Goal: Task Accomplishment & Management: Manage account settings

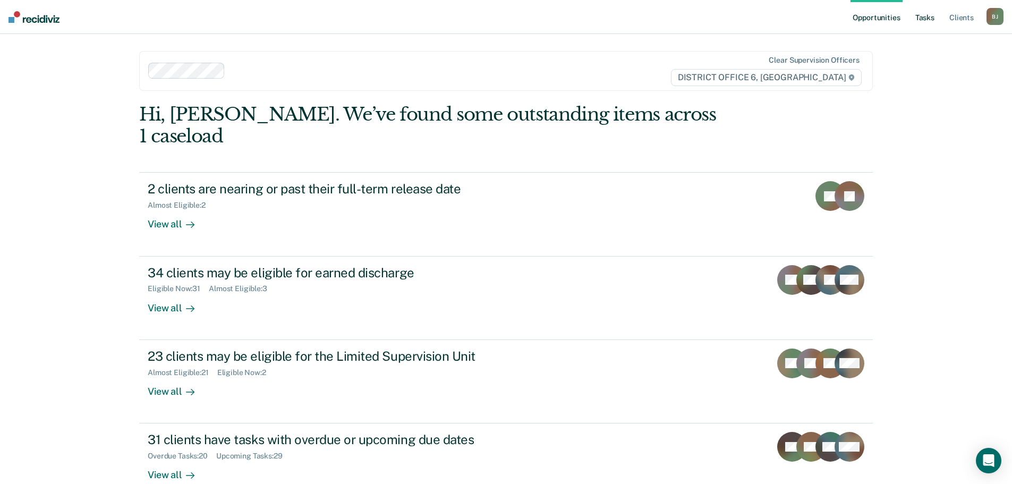
click at [925, 13] on link "Tasks" at bounding box center [924, 17] width 23 height 34
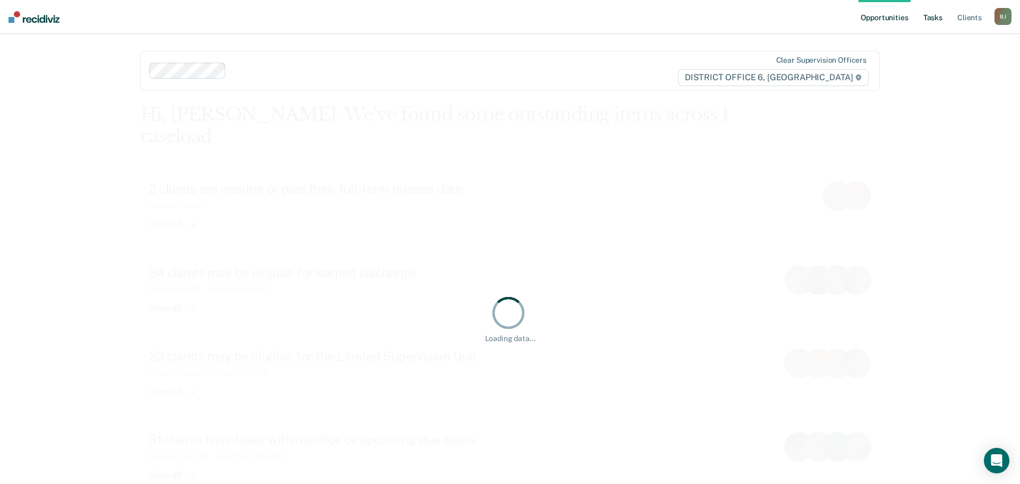
click at [932, 21] on link "Tasks" at bounding box center [932, 17] width 23 height 34
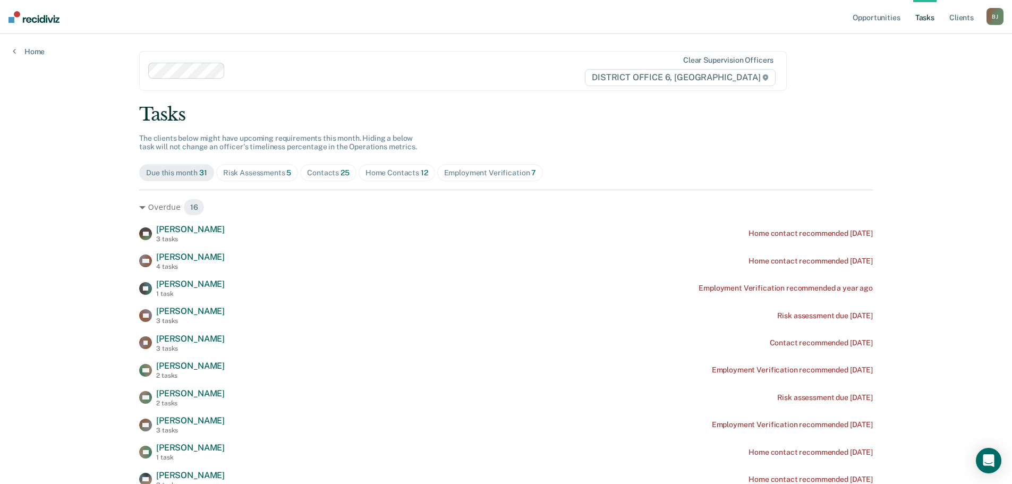
click at [271, 174] on div "Risk Assessments 5" at bounding box center [257, 172] width 69 height 9
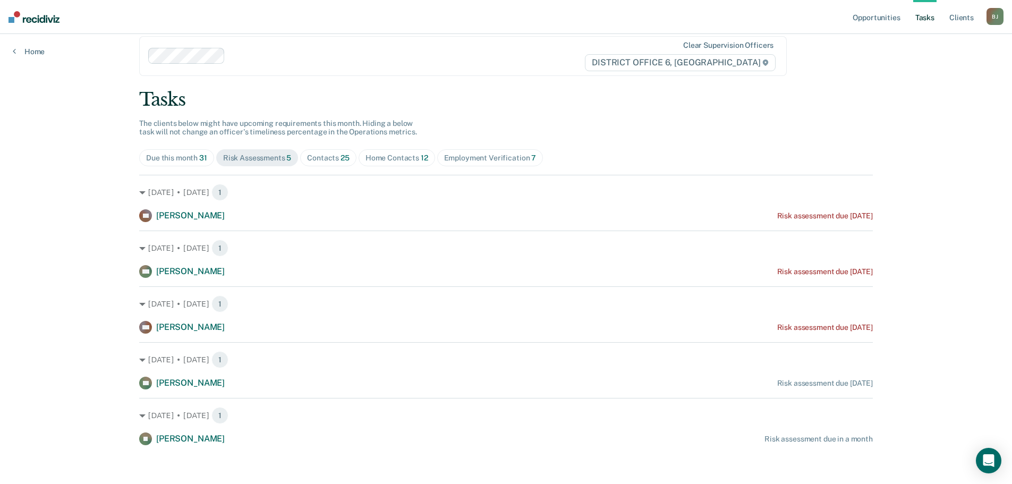
scroll to position [19, 0]
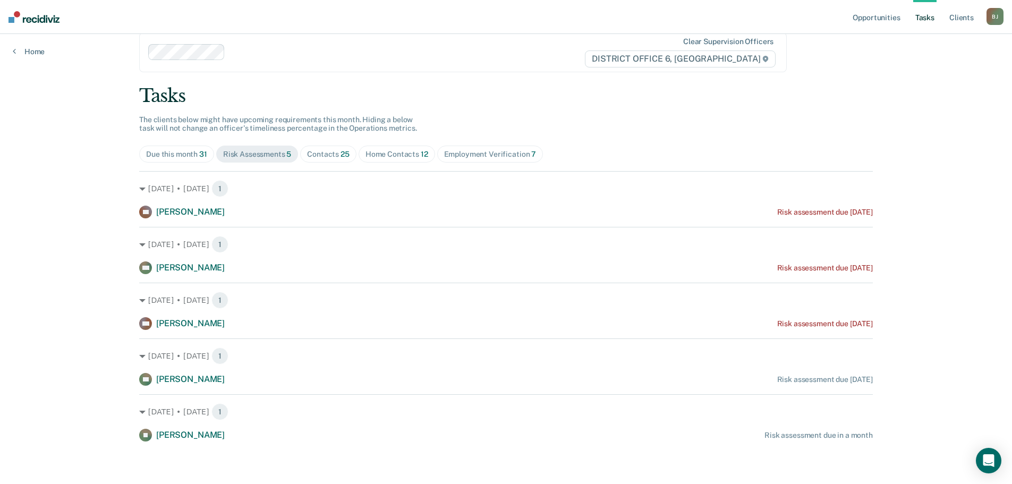
click at [329, 159] on span "Contacts 25" at bounding box center [328, 154] width 56 height 17
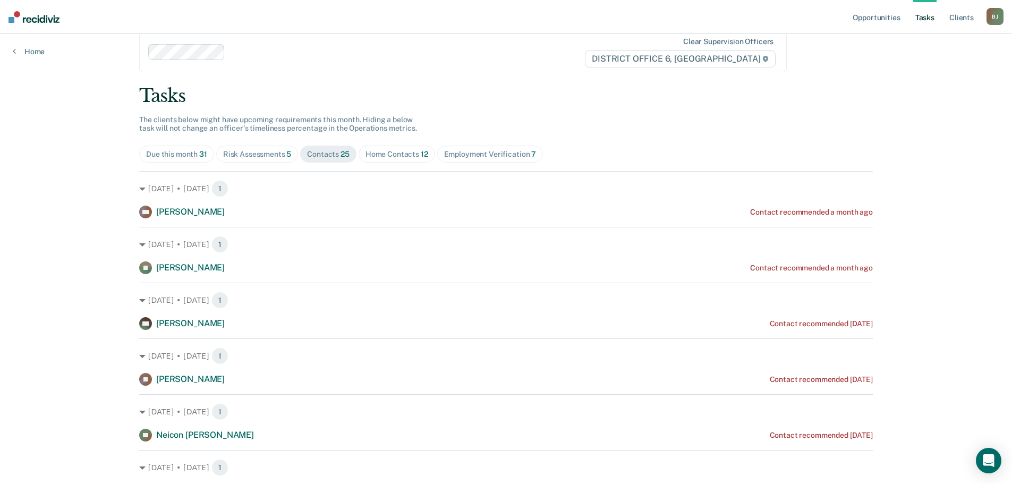
click at [401, 152] on div "Home Contacts 12" at bounding box center [396, 154] width 63 height 9
click at [480, 158] on div "Employment Verification 7" at bounding box center [490, 154] width 92 height 9
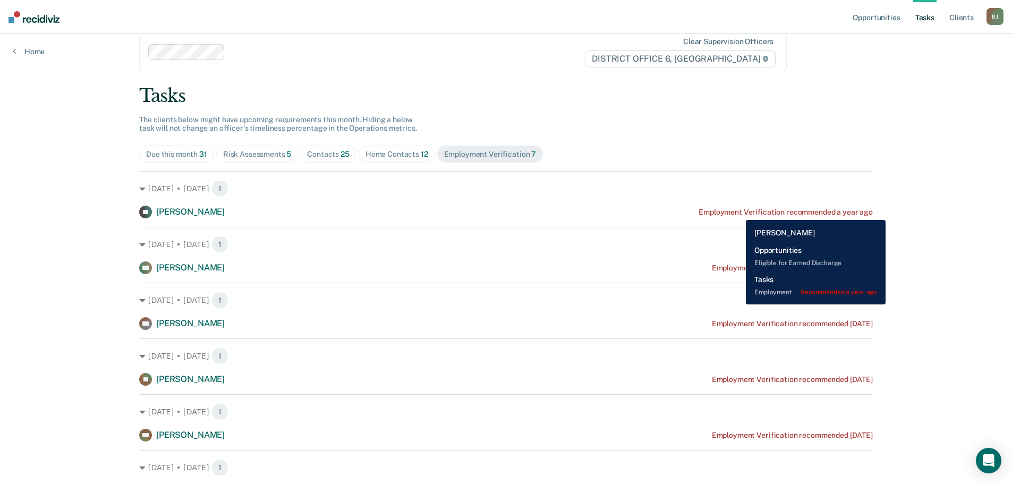
click at [738, 212] on div "Employment Verification recommended a year ago" at bounding box center [785, 212] width 174 height 9
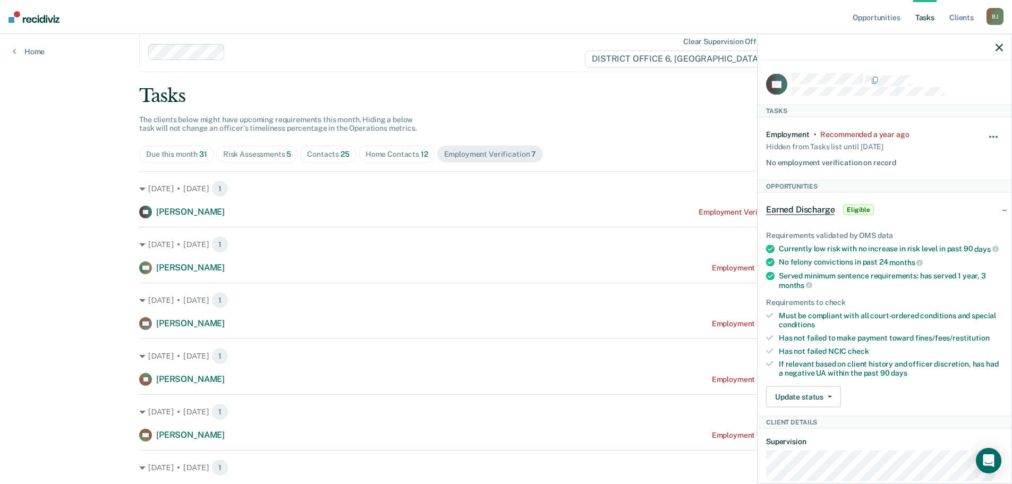
click at [985, 136] on button "button" at bounding box center [994, 141] width 18 height 17
click at [945, 221] on button "90 days" at bounding box center [964, 221] width 76 height 17
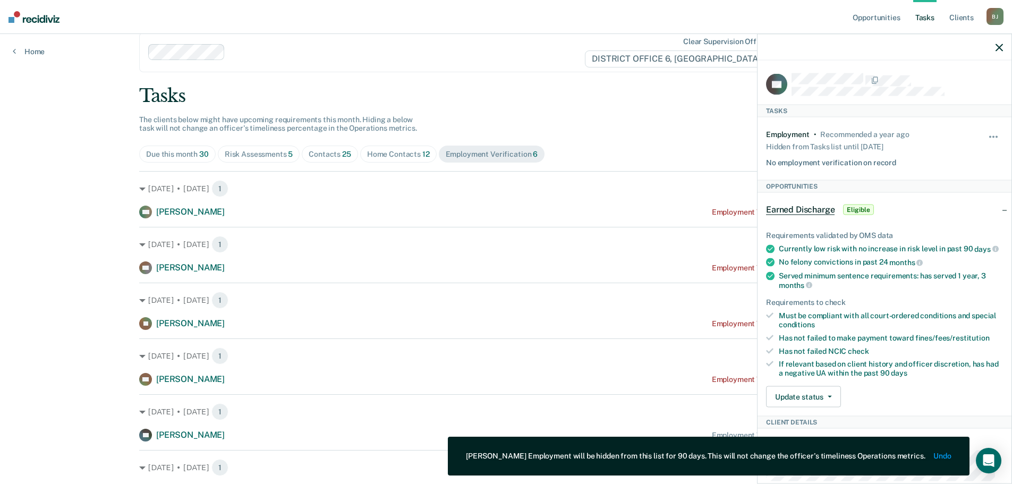
click at [1002, 50] on icon "button" at bounding box center [998, 47] width 7 height 7
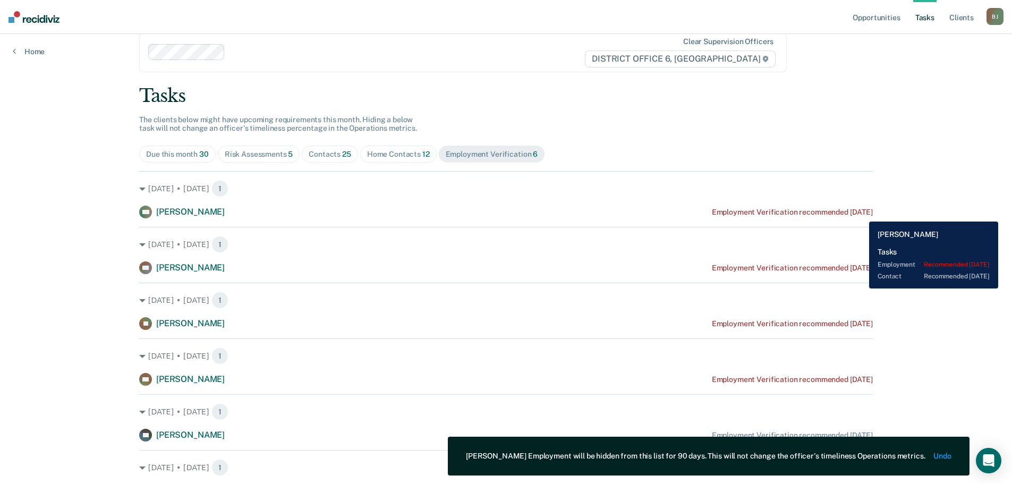
click at [861, 213] on div "Employment Verification recommended [DATE]" at bounding box center [792, 212] width 161 height 9
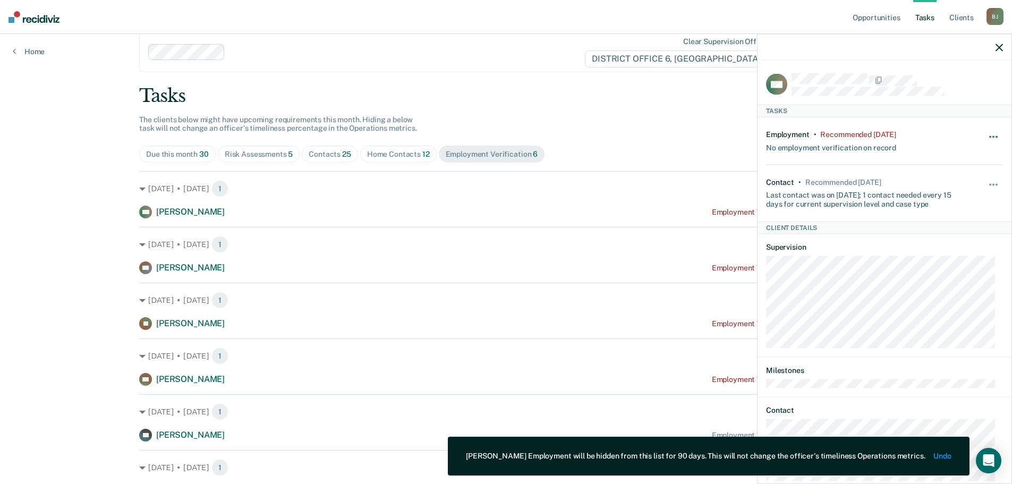
click at [992, 135] on span "button" at bounding box center [993, 136] width 2 height 2
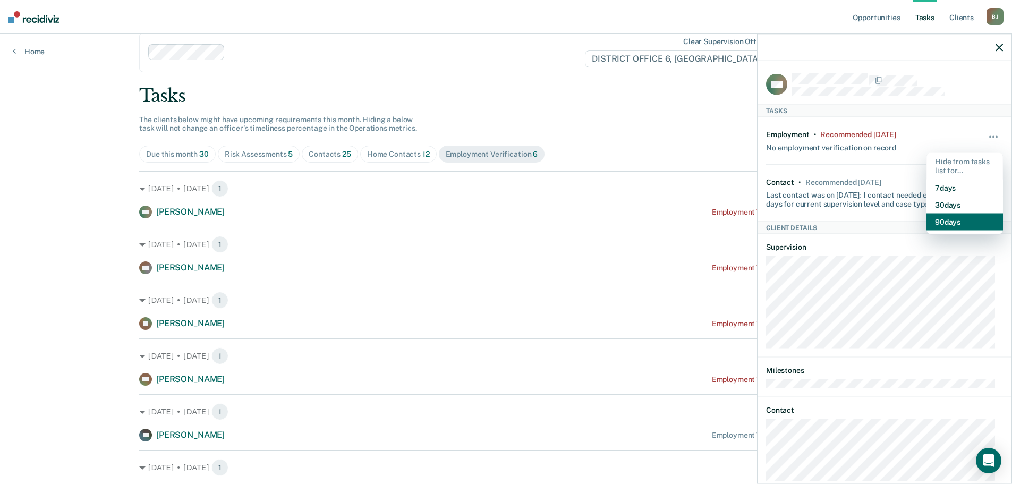
click at [947, 223] on button "90 days" at bounding box center [964, 221] width 76 height 17
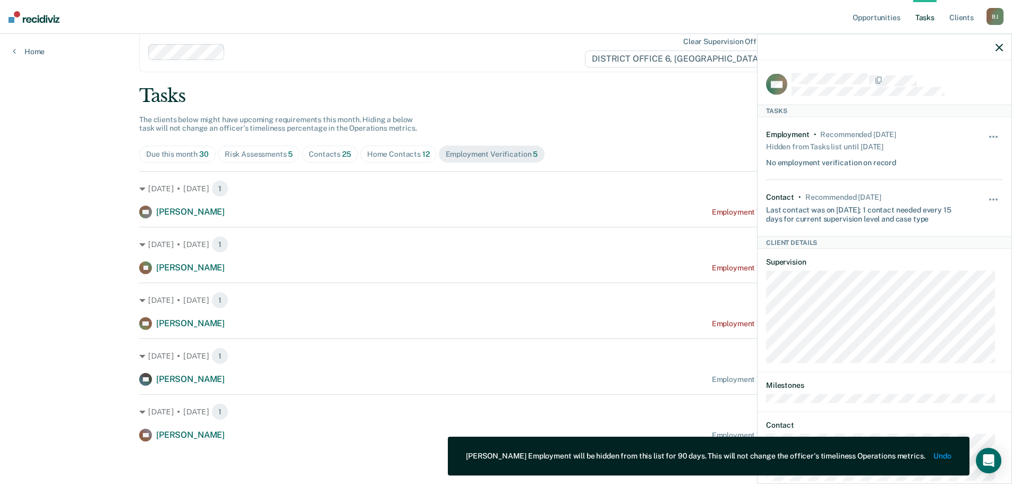
click at [1004, 51] on div at bounding box center [884, 47] width 254 height 27
click at [998, 44] on icon "button" at bounding box center [998, 47] width 7 height 7
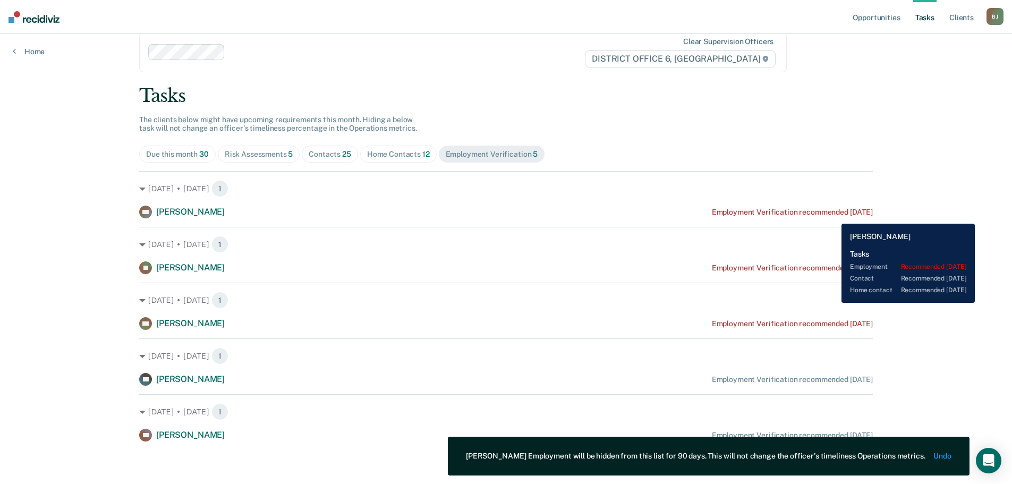
click at [833, 216] on div "Employment Verification recommended [DATE]" at bounding box center [792, 212] width 161 height 9
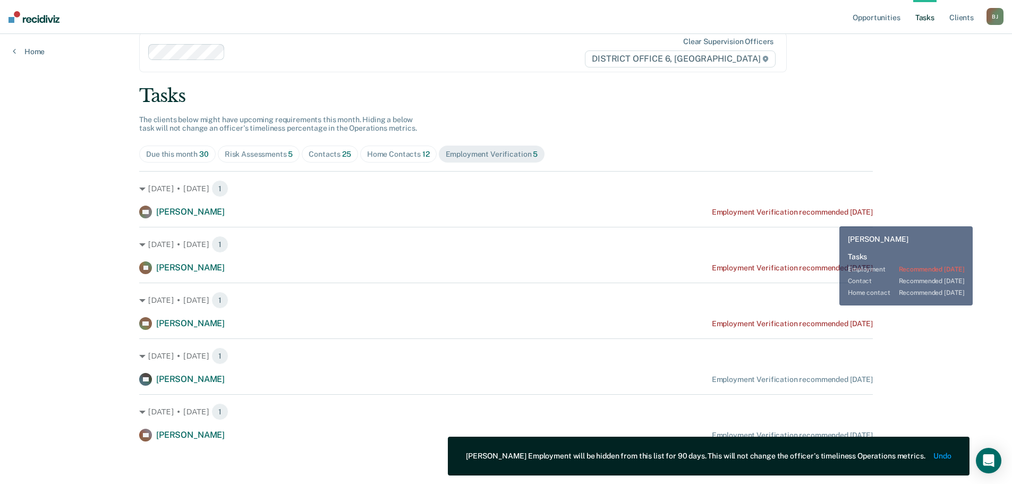
click at [831, 220] on div "May. 24 • Saturday 1 KK Kylee Kintz Employment Verification recommended 4 month…" at bounding box center [505, 306] width 733 height 270
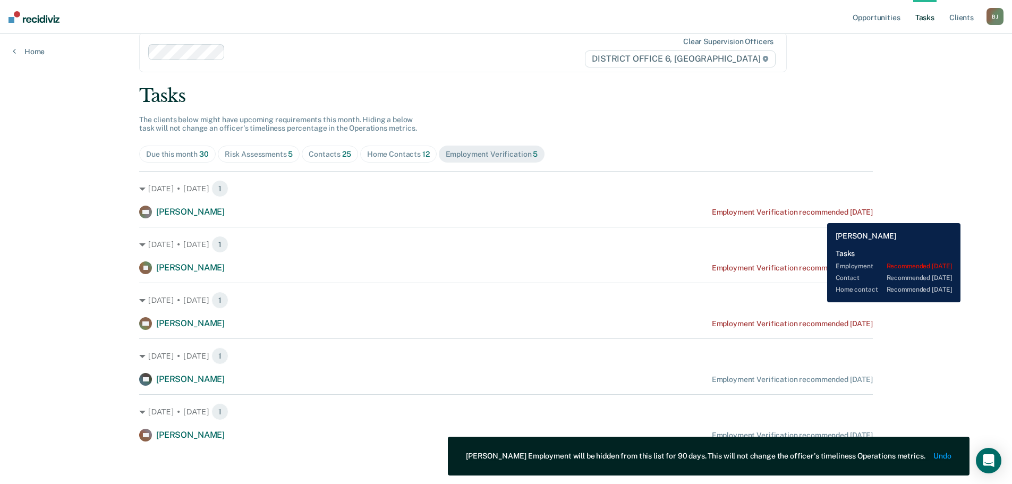
click at [819, 215] on div "Employment Verification recommended [DATE]" at bounding box center [792, 212] width 161 height 9
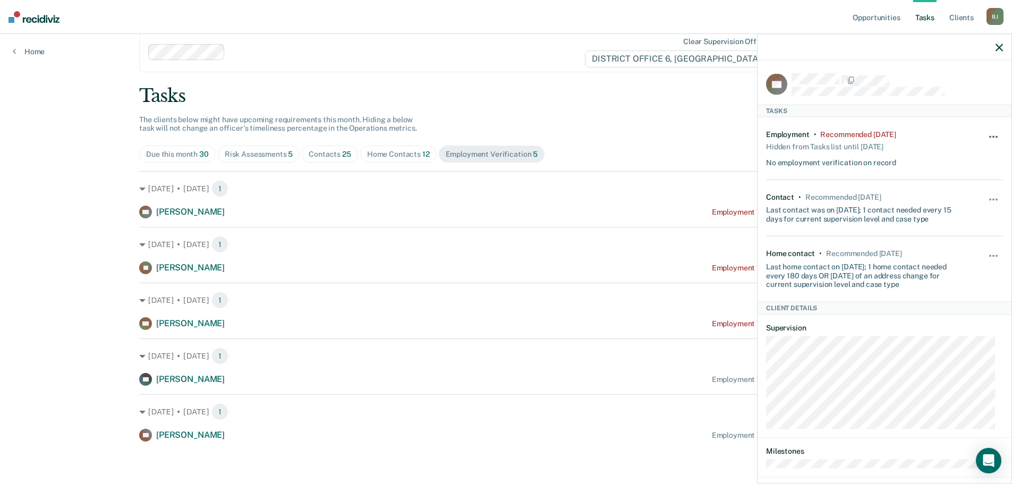
click at [992, 135] on span "button" at bounding box center [993, 136] width 2 height 2
click at [932, 223] on button "90 days" at bounding box center [964, 221] width 76 height 17
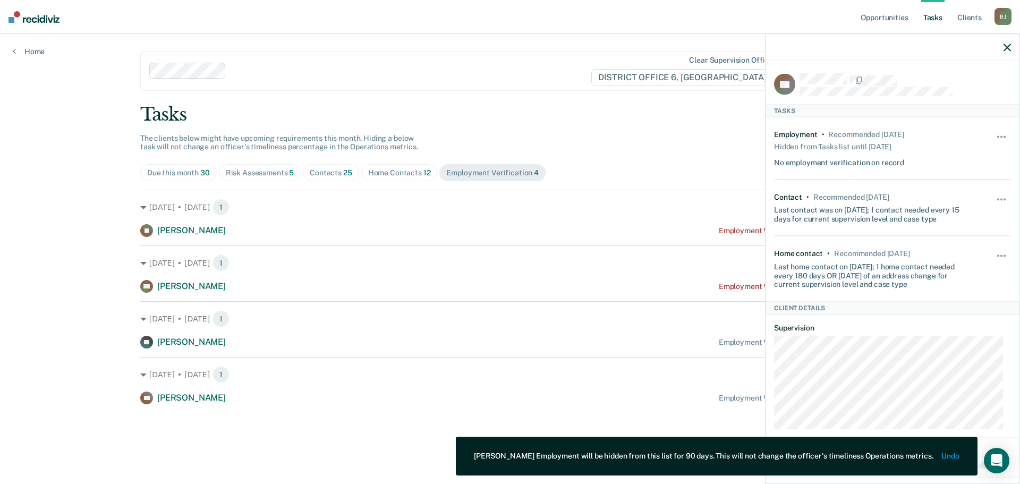
click at [1009, 48] on icon "button" at bounding box center [1006, 47] width 7 height 7
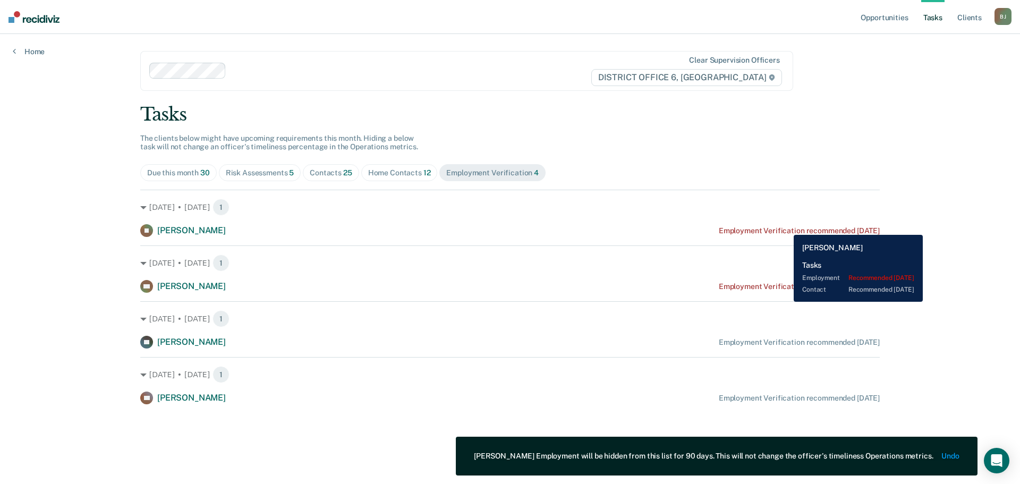
click at [785, 227] on div "Employment Verification recommended [DATE]" at bounding box center [799, 230] width 161 height 9
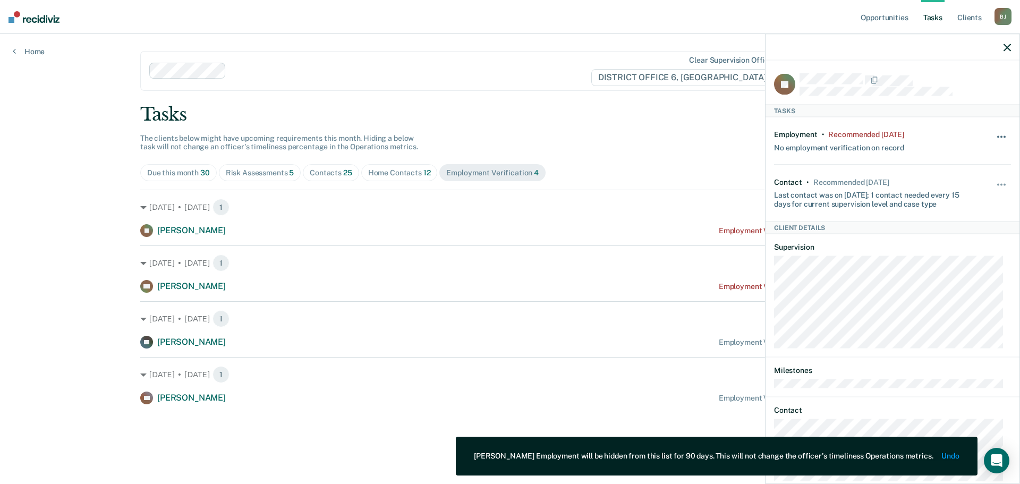
click at [997, 140] on button "button" at bounding box center [1002, 141] width 18 height 17
click at [969, 221] on button "90 days" at bounding box center [972, 221] width 76 height 17
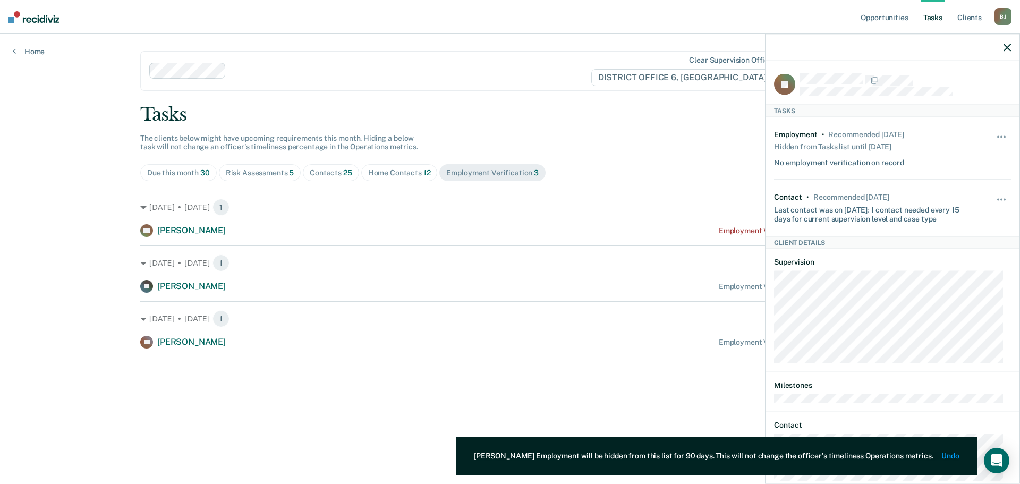
click at [1005, 47] on icon "button" at bounding box center [1006, 47] width 7 height 7
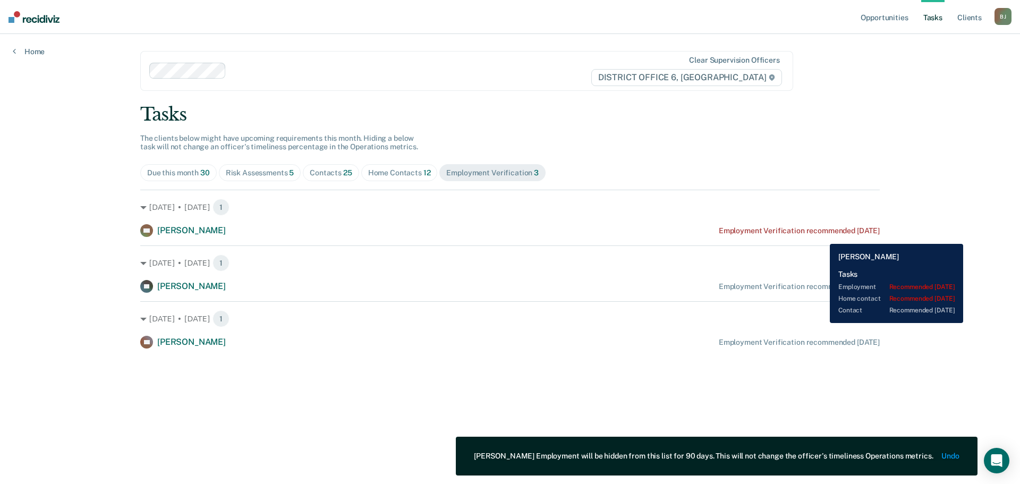
click at [822, 236] on div "GH Garland Hidalgo Employment Verification recommended 10 days ago" at bounding box center [509, 230] width 739 height 13
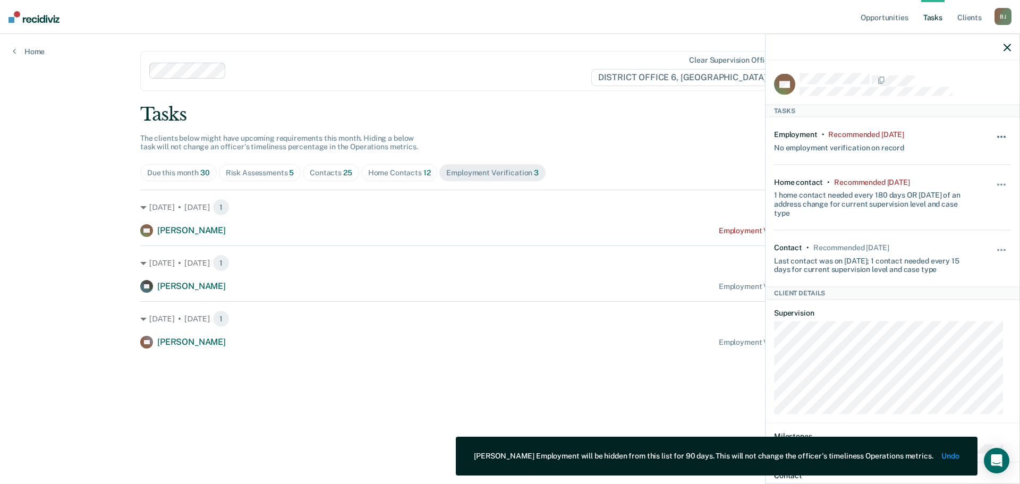
click at [1000, 135] on span "button" at bounding box center [1001, 136] width 2 height 2
click at [963, 219] on button "90 days" at bounding box center [972, 221] width 76 height 17
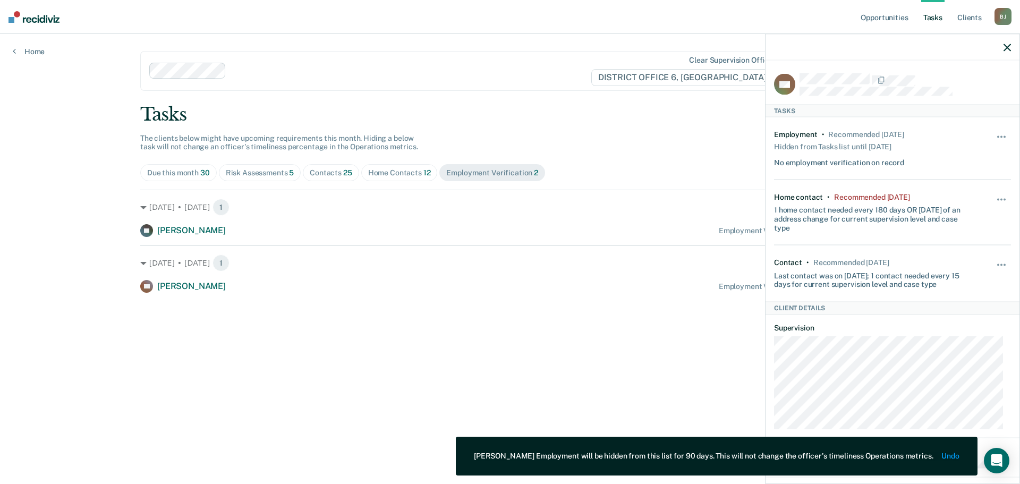
click at [647, 180] on div "Due this month 30 Risk Assessments 5 Contacts 25 Home Contacts 12 Employment Ve…" at bounding box center [509, 172] width 739 height 17
click at [1010, 50] on icon "button" at bounding box center [1006, 47] width 7 height 7
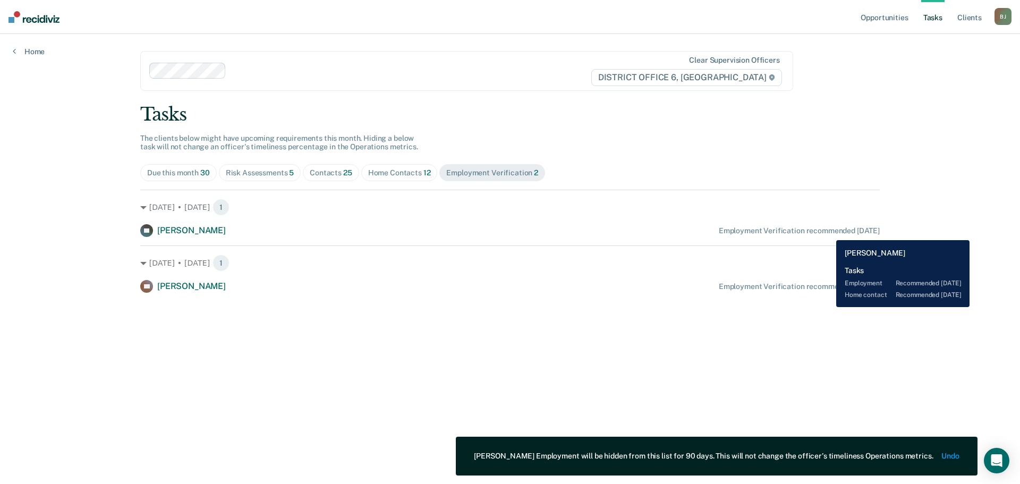
click at [828, 232] on div "Employment Verification recommended [DATE]" at bounding box center [799, 230] width 161 height 9
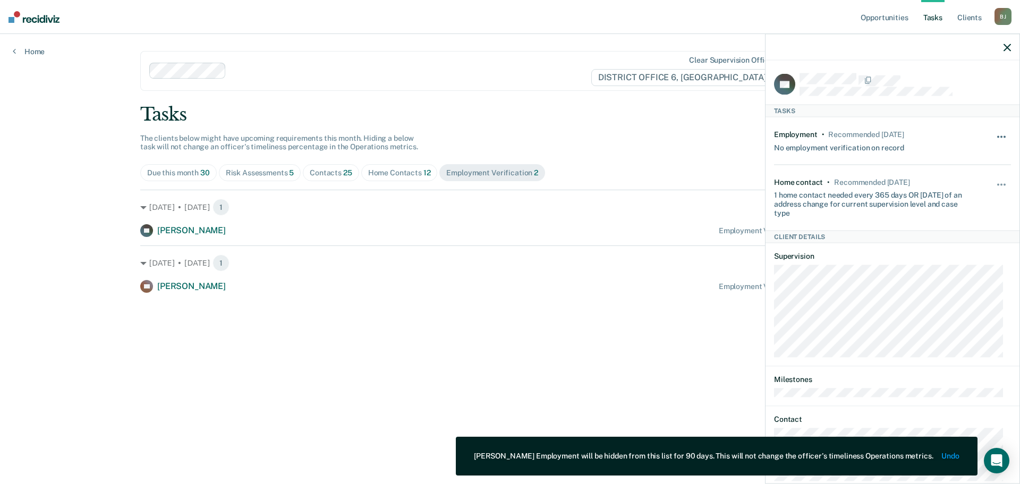
click at [993, 134] on button "button" at bounding box center [1002, 141] width 18 height 17
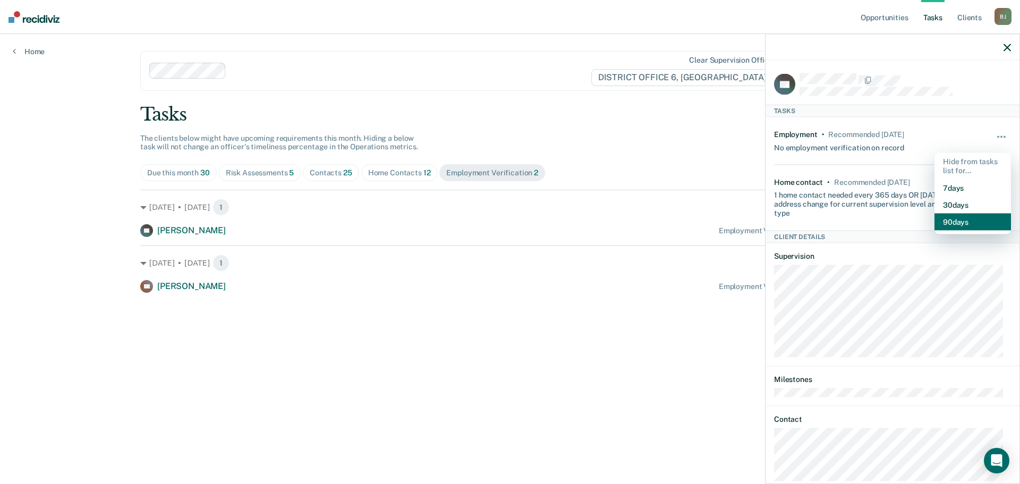
click at [945, 217] on button "90 days" at bounding box center [972, 221] width 76 height 17
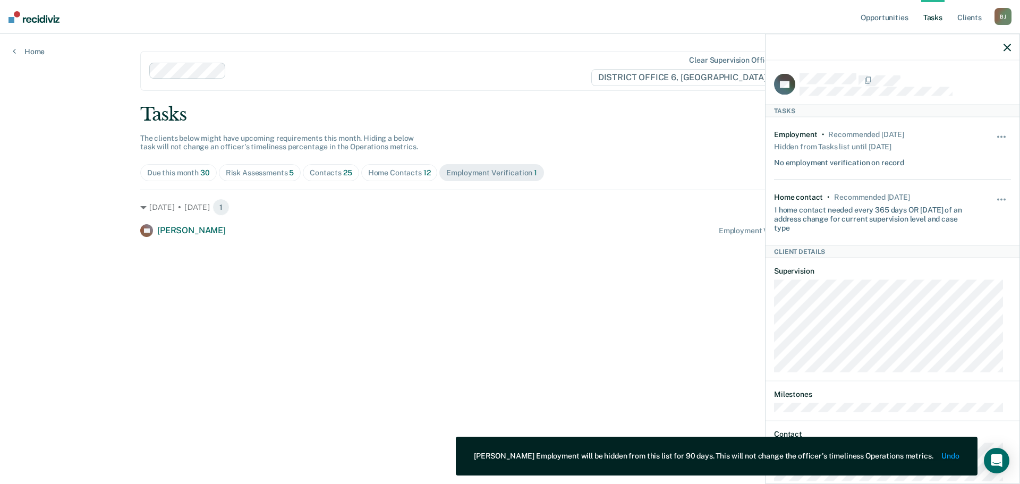
click at [1007, 44] on icon "button" at bounding box center [1006, 47] width 7 height 7
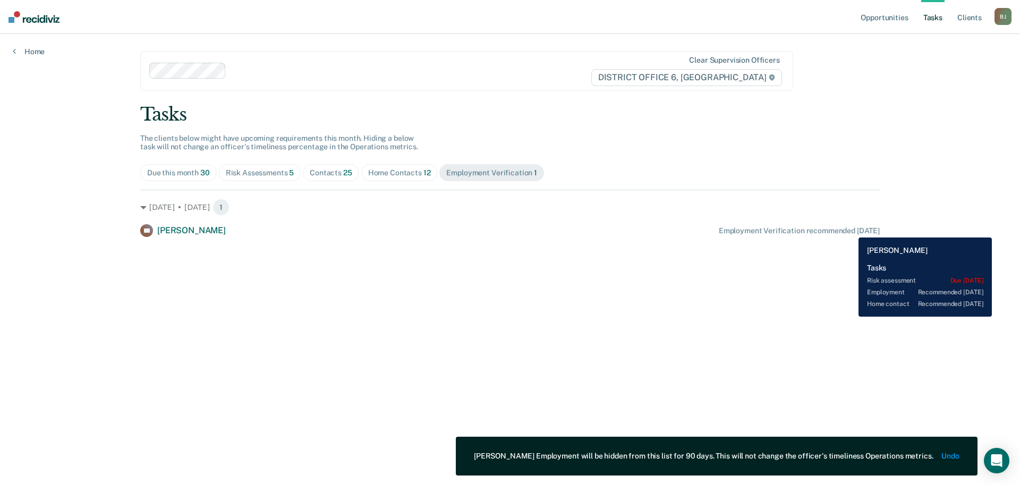
click at [850, 229] on div "Employment Verification recommended in 24 days" at bounding box center [799, 230] width 161 height 9
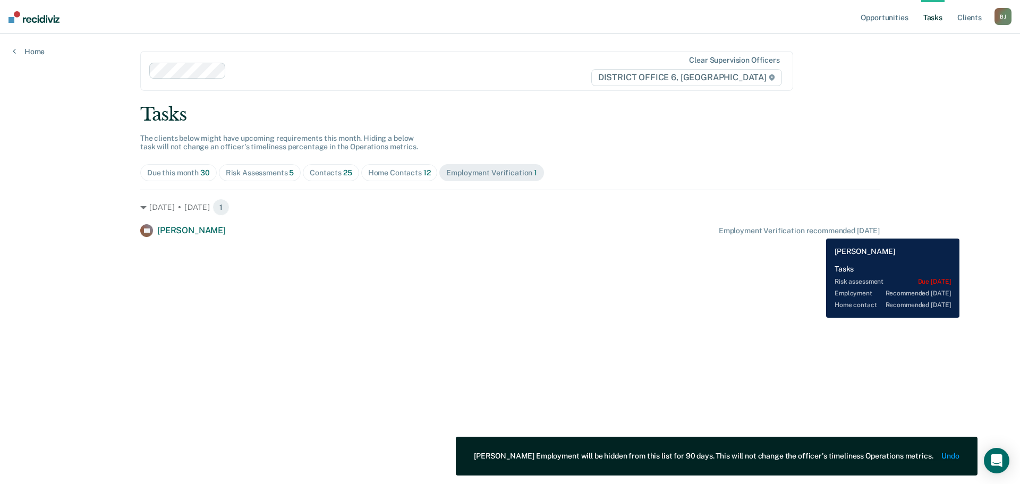
click at [818, 230] on div "Employment Verification recommended in 24 days" at bounding box center [799, 230] width 161 height 9
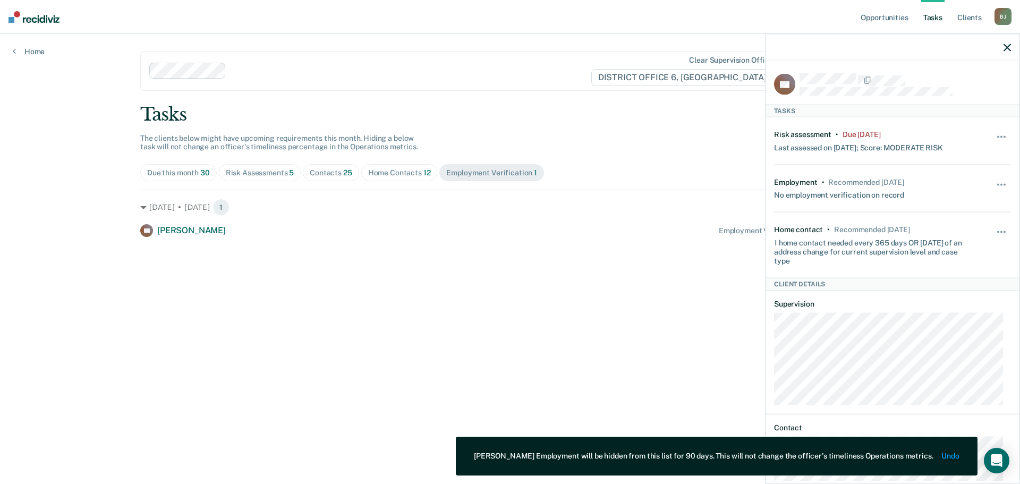
click at [993, 132] on div "Hide from tasks list for... 7 days 30 days 90 days" at bounding box center [1002, 141] width 18 height 22
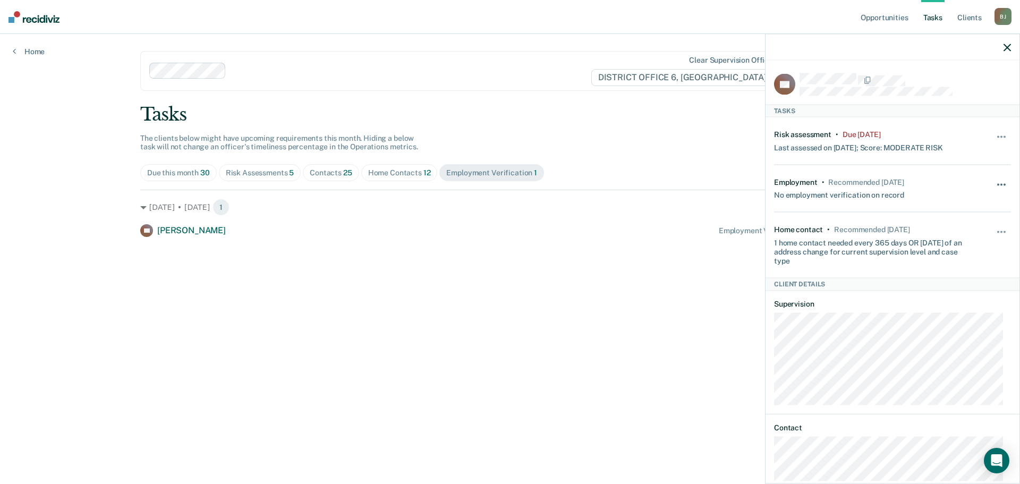
click at [993, 185] on button "button" at bounding box center [1002, 189] width 18 height 17
click at [954, 271] on button "90 days" at bounding box center [972, 269] width 76 height 17
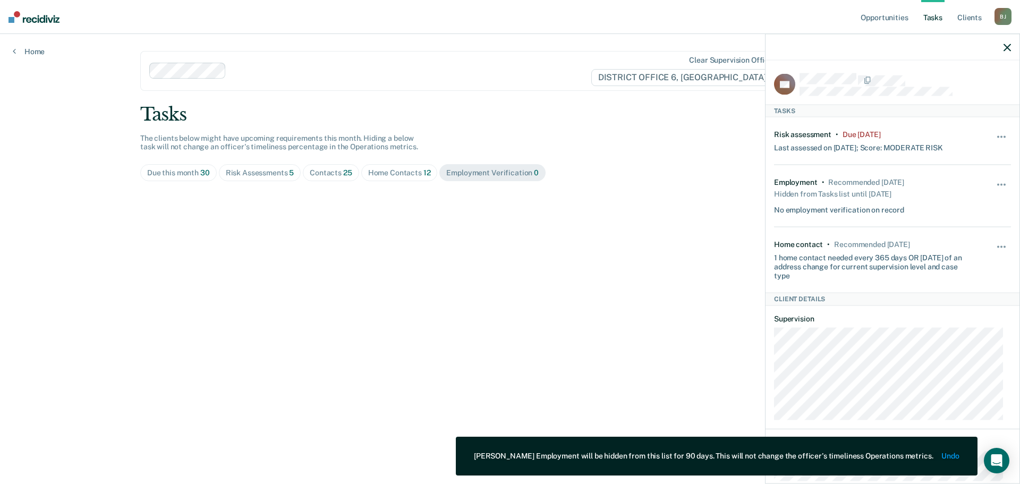
click at [638, 240] on main "Clear supervision officers DISTRICT OFFICE 6, POCATELLO Tasks The clients below…" at bounding box center [509, 246] width 765 height 424
click at [1006, 49] on icon "button" at bounding box center [1006, 47] width 7 height 7
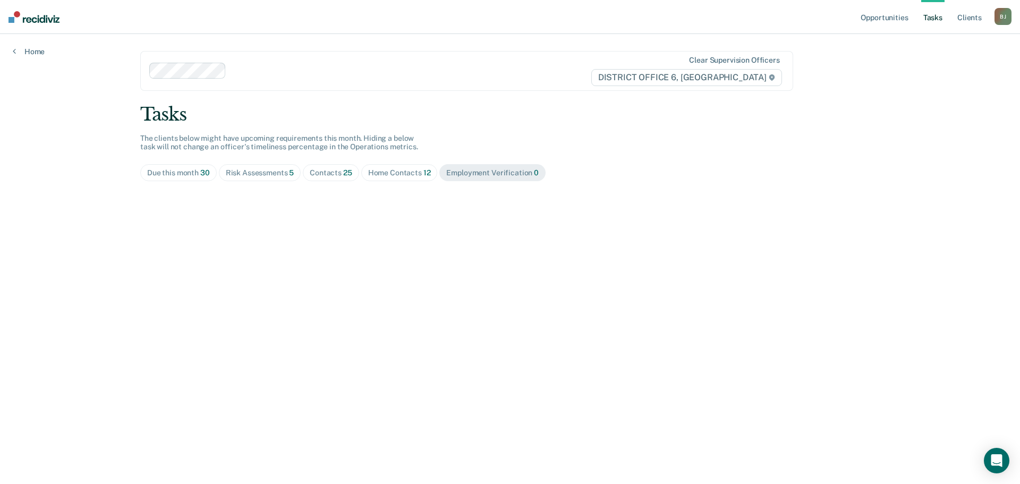
click at [182, 171] on div "Due this month 30" at bounding box center [178, 172] width 63 height 9
